Goal: Information Seeking & Learning: Stay updated

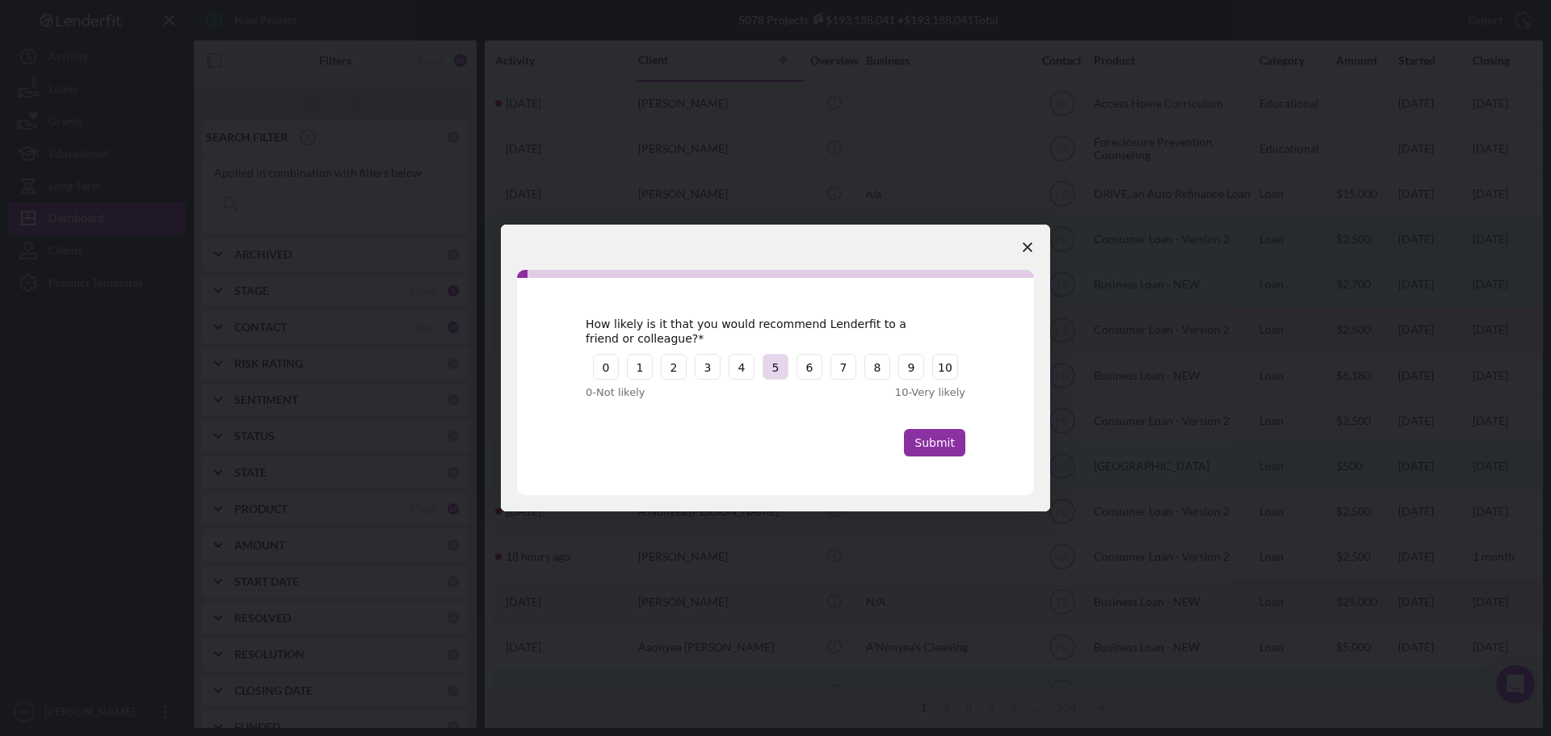
click at [776, 368] on button "5" at bounding box center [776, 367] width 26 height 26
click at [940, 445] on button "Submit" at bounding box center [934, 442] width 61 height 27
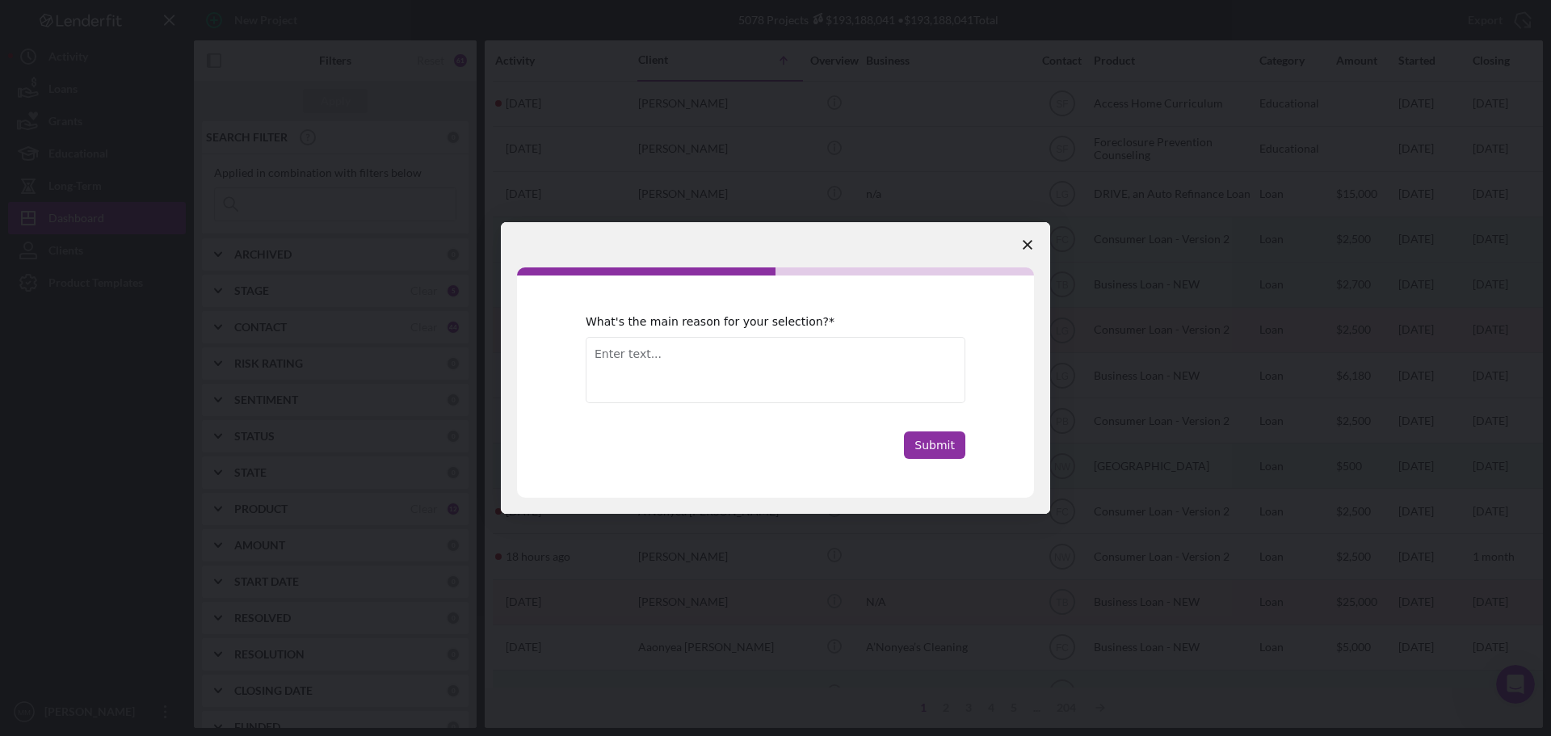
click at [1025, 244] on icon "Close survey" at bounding box center [1028, 245] width 10 height 10
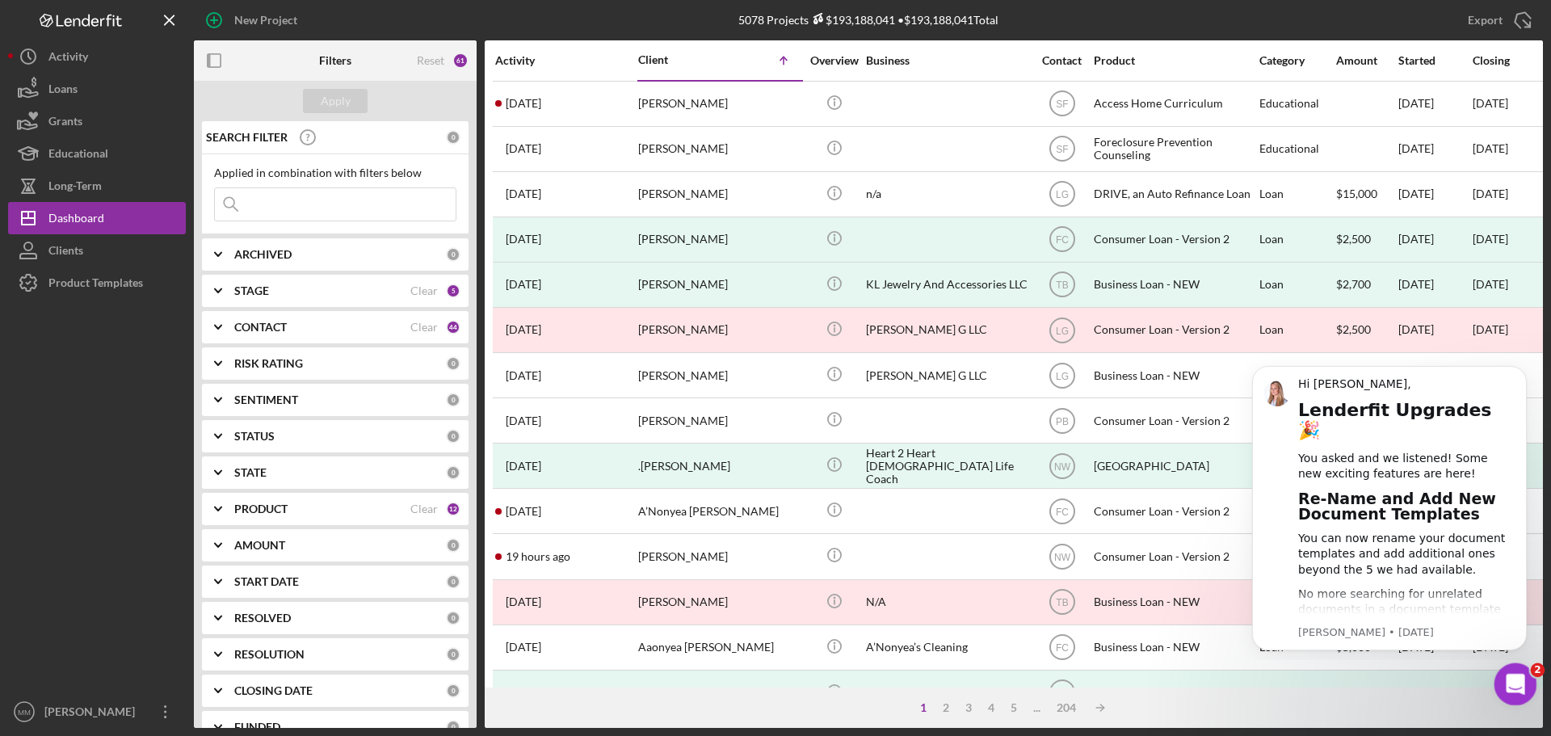
click at [1509, 679] on icon "Open Intercom Messenger" at bounding box center [1513, 682] width 27 height 27
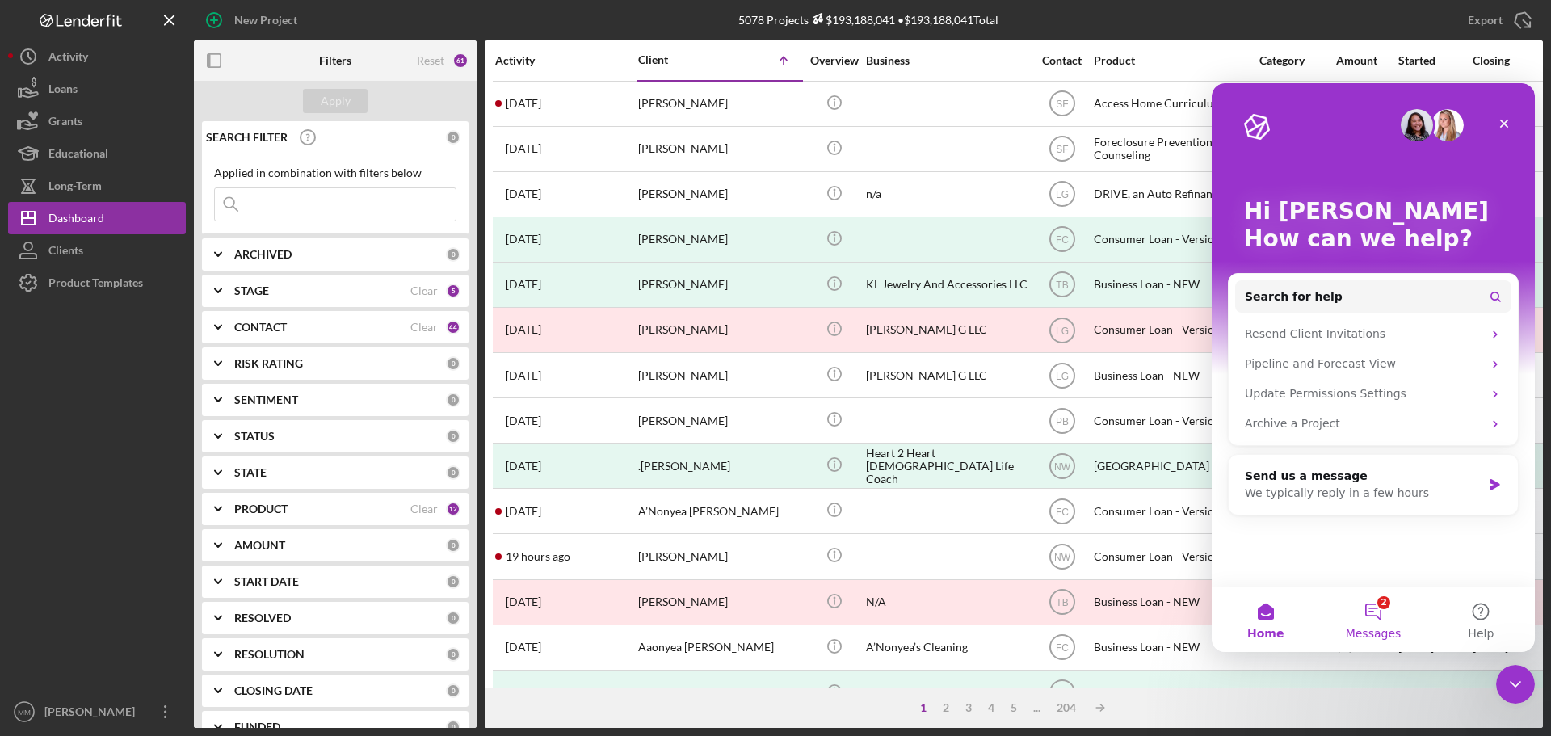
click at [1377, 606] on button "2 Messages" at bounding box center [1372, 619] width 107 height 65
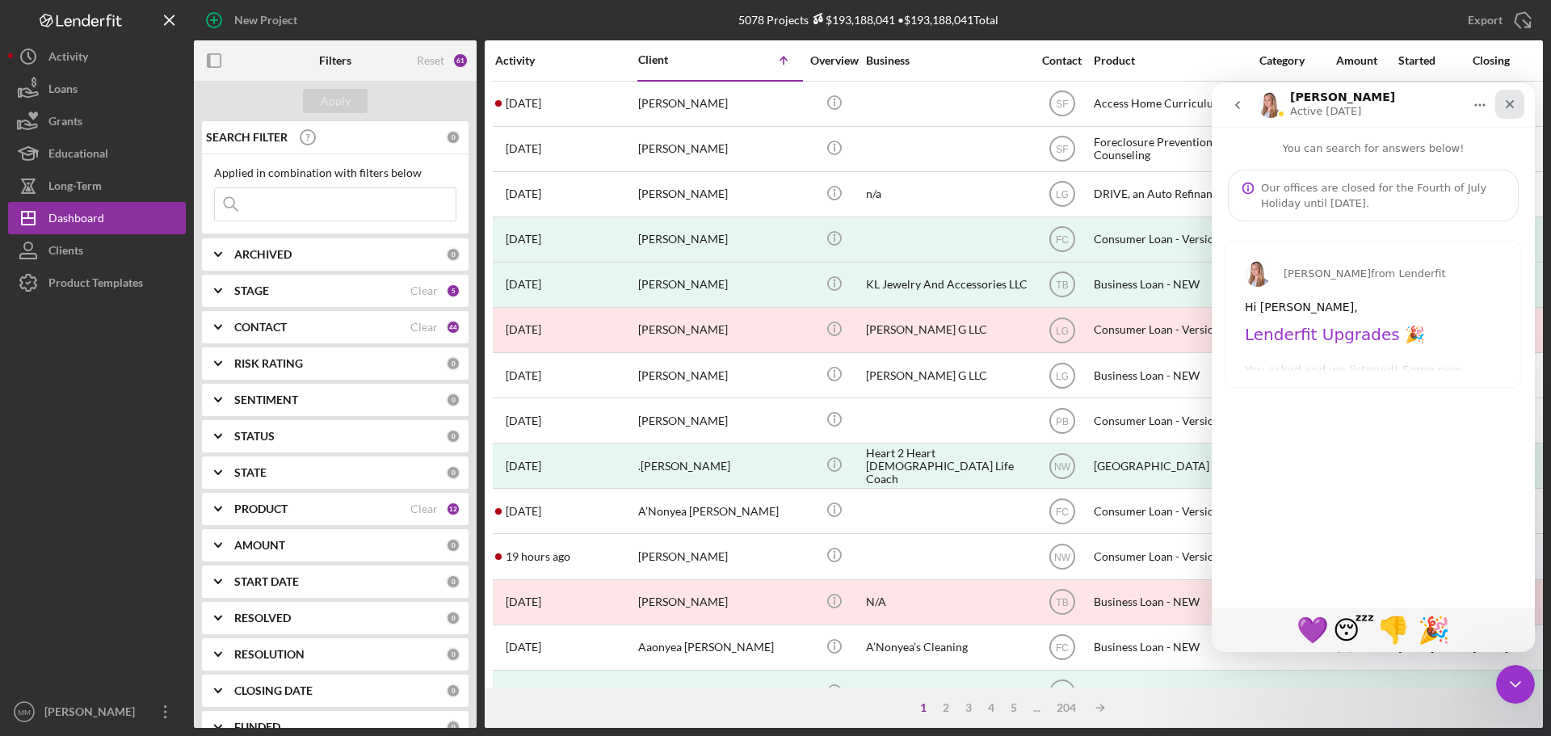
click at [1512, 103] on icon "Close" at bounding box center [1510, 104] width 9 height 9
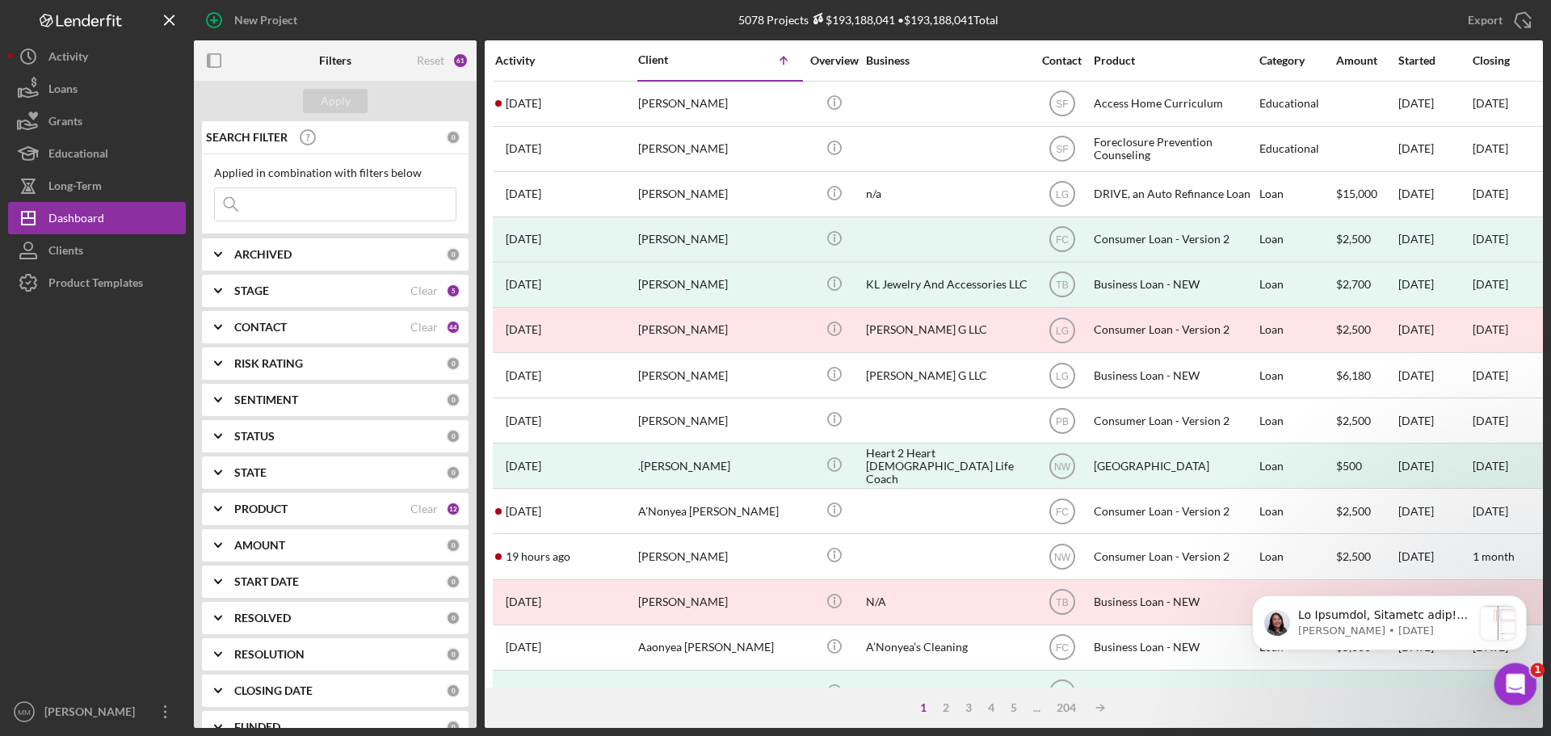
click at [1517, 682] on icon "Open Intercom Messenger" at bounding box center [1513, 682] width 27 height 27
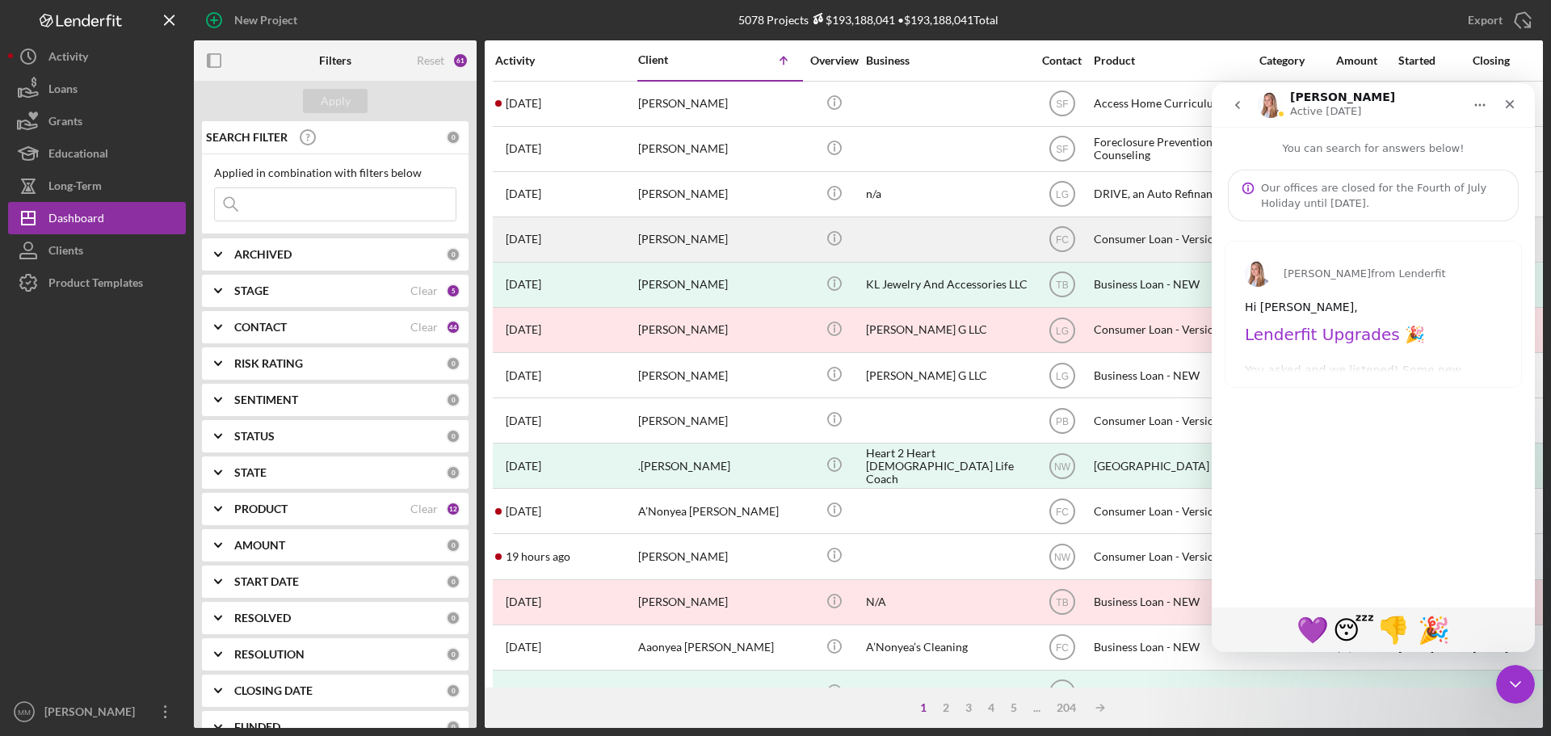
drag, startPoint x: 1357, startPoint y: 716, endPoint x: 645, endPoint y: 232, distance: 861.5
click at [1353, 707] on div "1 2 3 4 5 ... 204 Icon/Table Sort Arrow" at bounding box center [1014, 708] width 1059 height 40
